Goal: Use online tool/utility: Utilize a website feature to perform a specific function

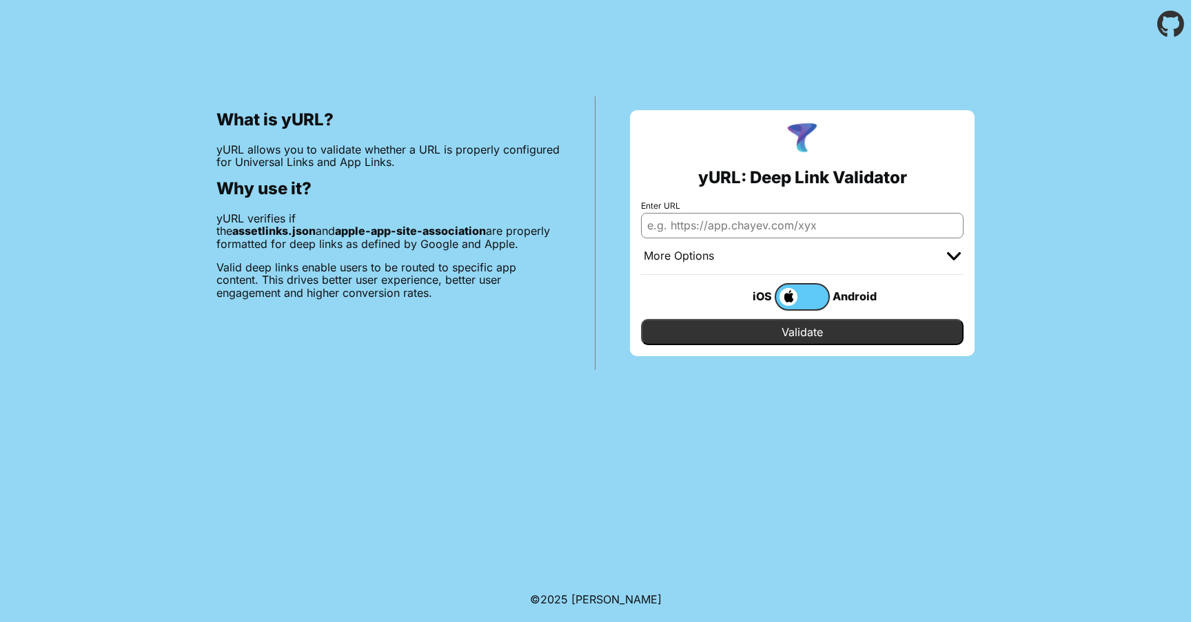
click at [819, 295] on label at bounding box center [802, 297] width 55 height 28
click at [0, 0] on input "checkbox" at bounding box center [0, 0] width 0 height 0
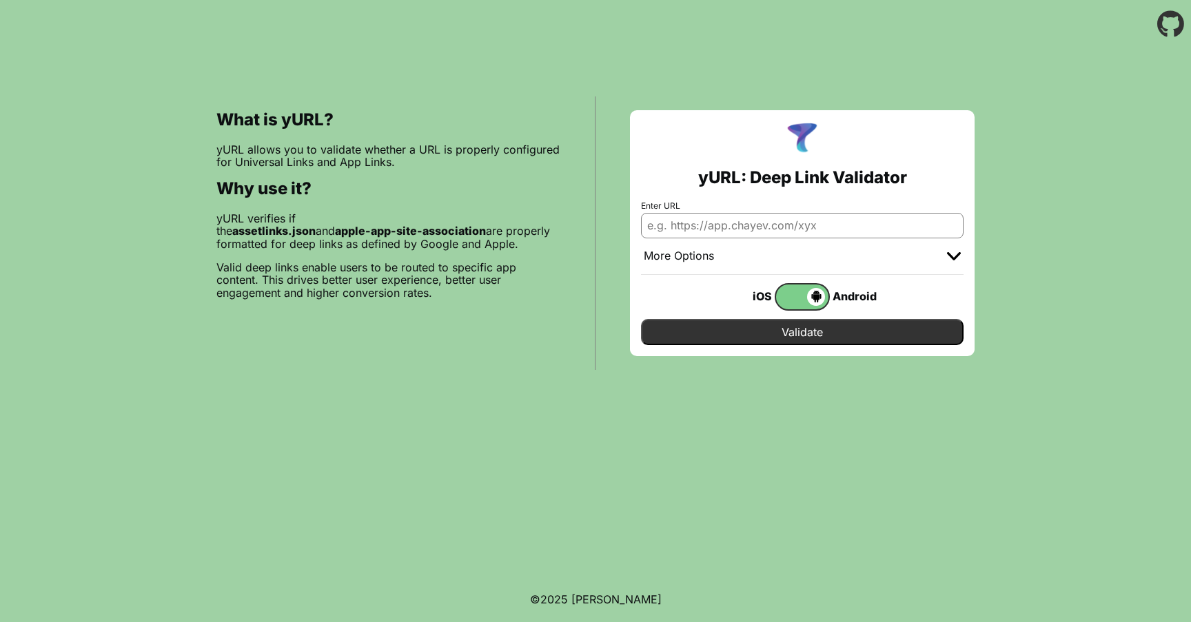
click at [746, 232] on input "Enter URL" at bounding box center [802, 225] width 323 height 25
paste input "[URL][DOMAIN_NAME]"
type input "[URL][DOMAIN_NAME]"
click at [796, 338] on input "Validate" at bounding box center [802, 332] width 323 height 26
